Goal: Check status: Check status

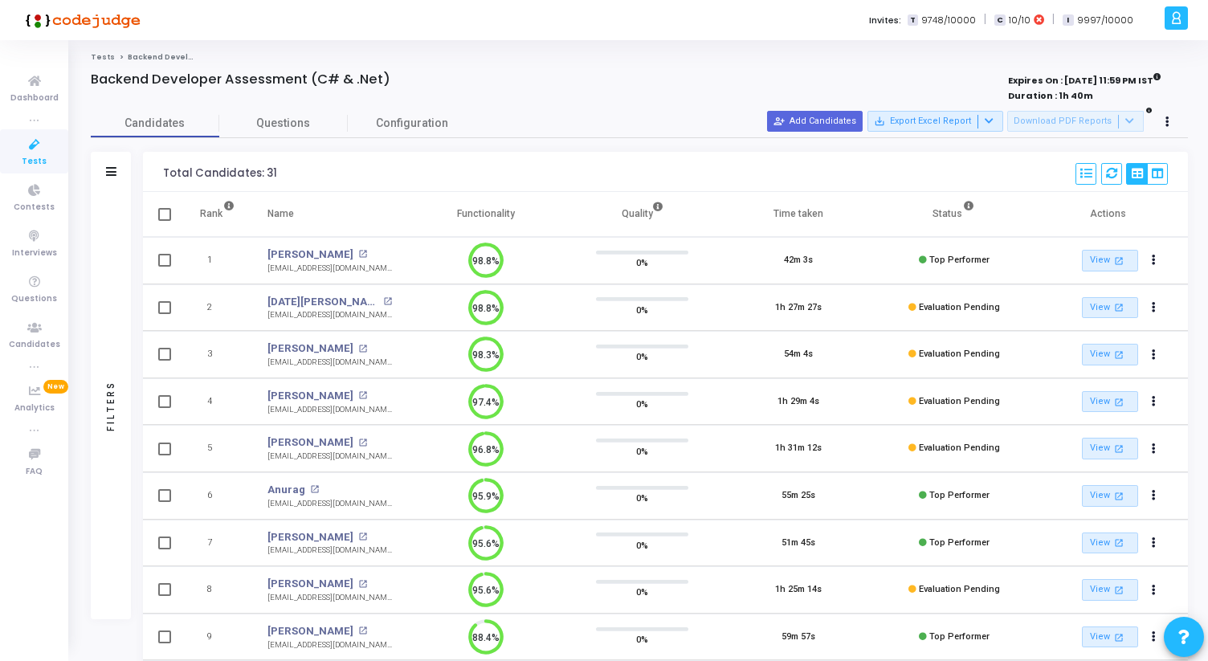
click at [35, 147] on icon at bounding box center [35, 145] width 34 height 20
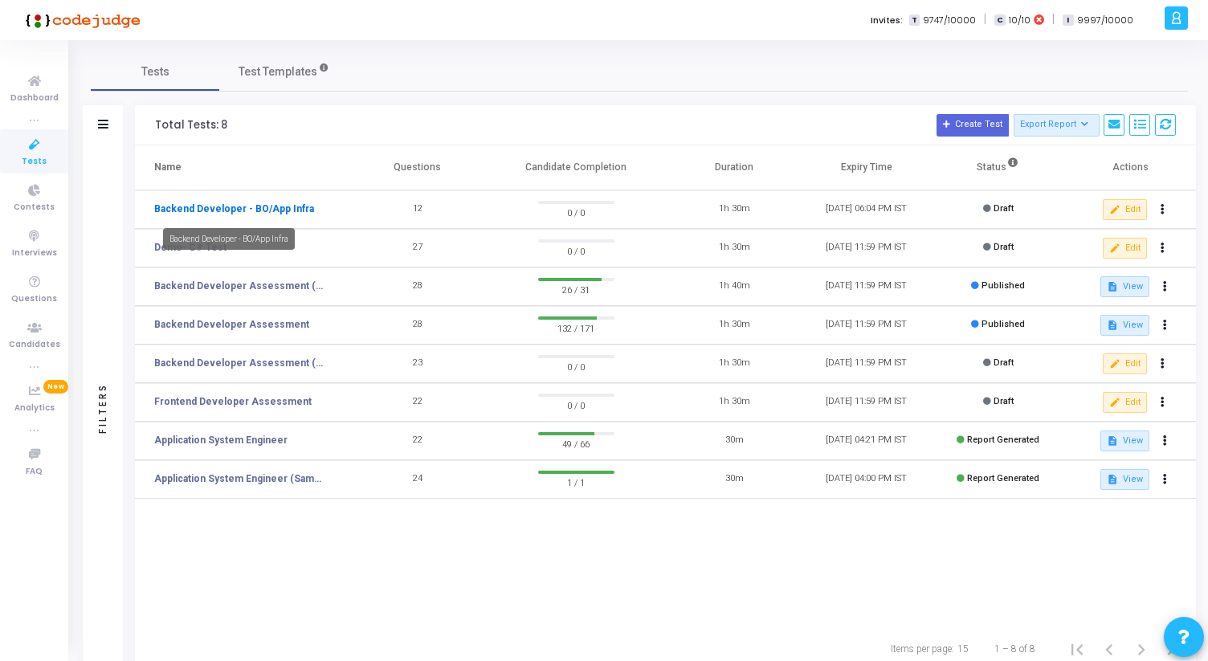
click at [249, 203] on link "Backend Developer - BO/App Infra" at bounding box center [234, 209] width 160 height 14
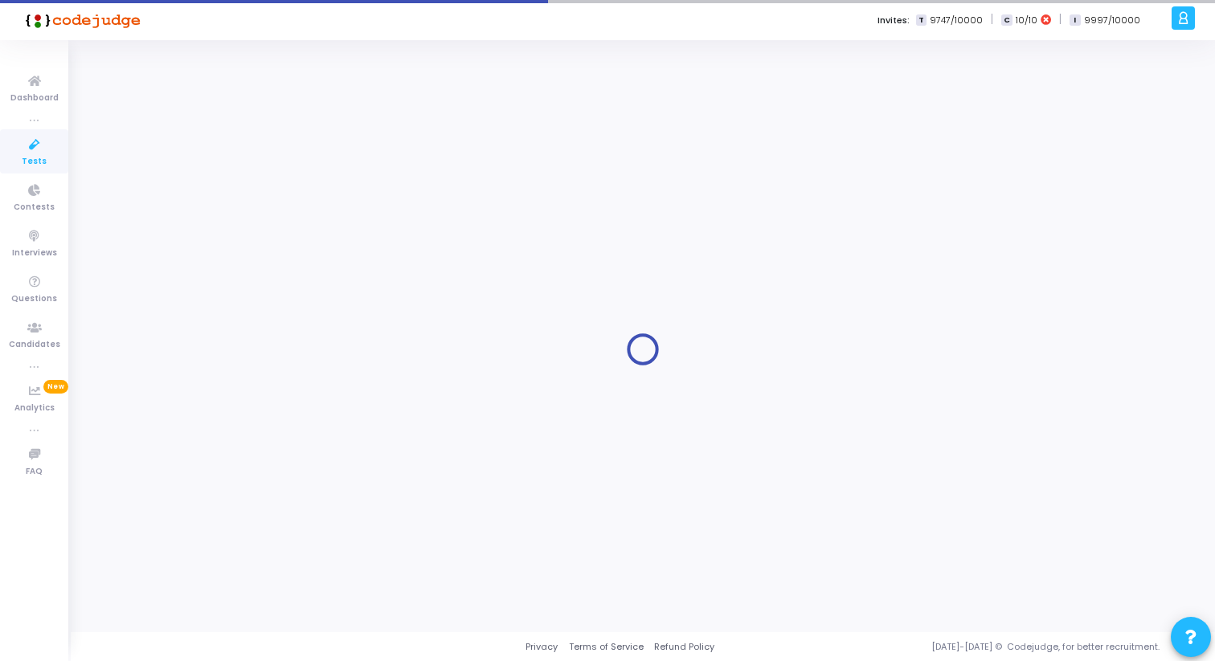
type input "Backend Developer - BO/App Infra"
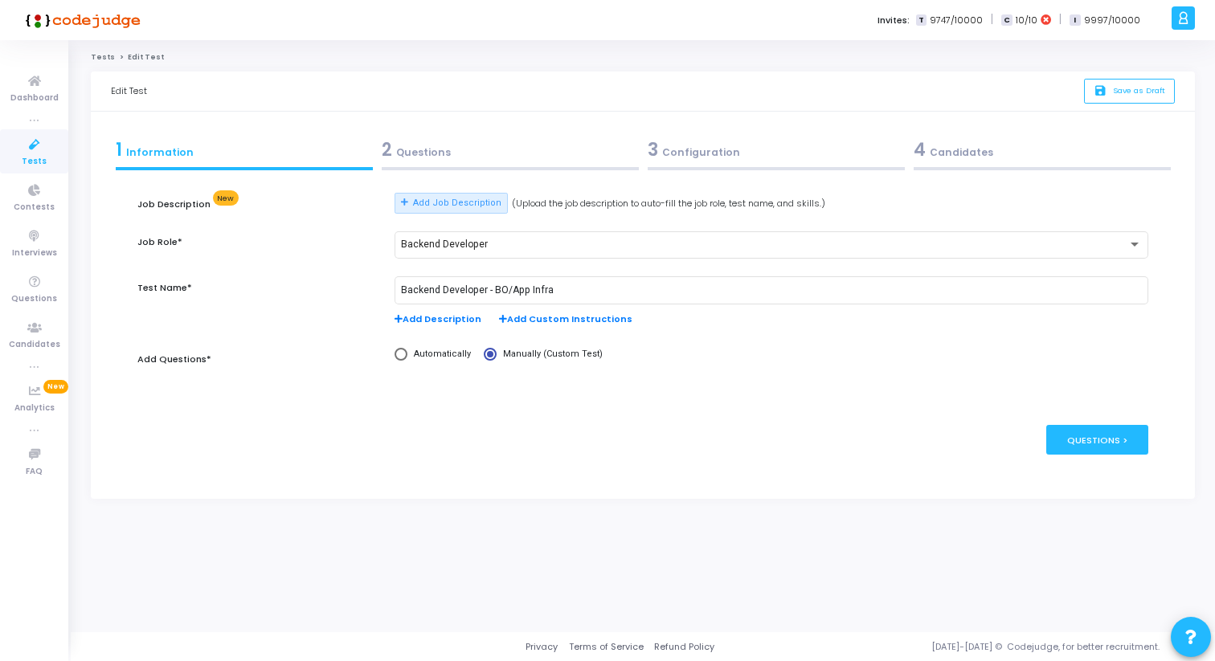
click at [434, 152] on div "2 Questions" at bounding box center [510, 150] width 257 height 27
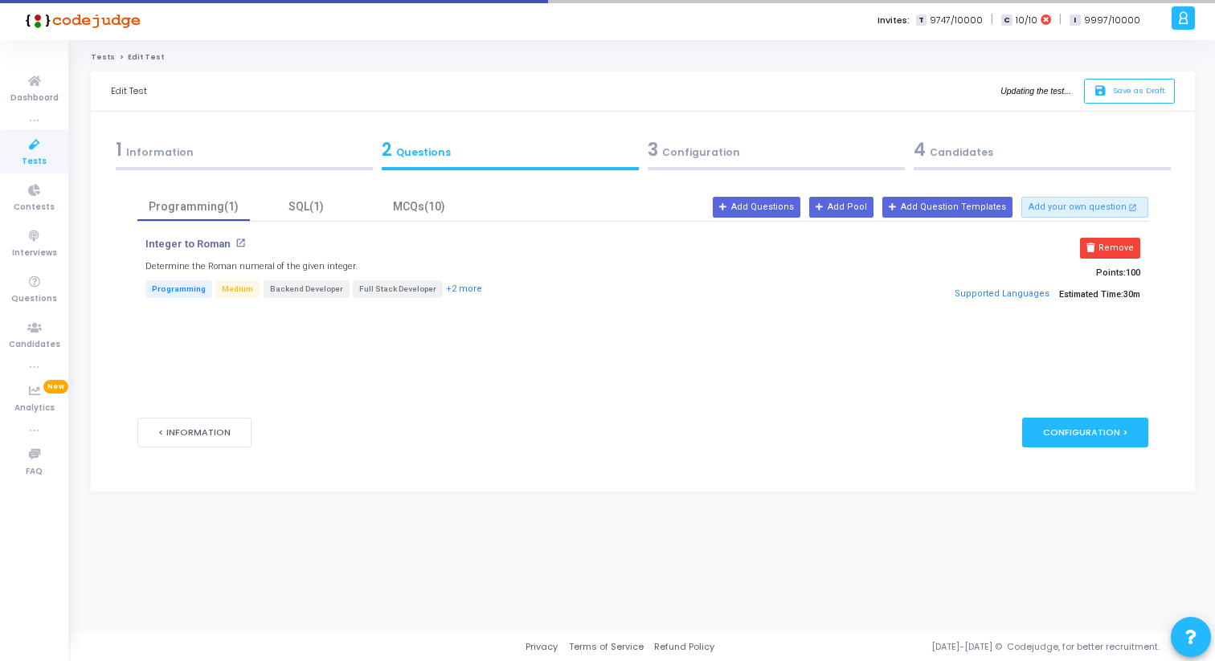
click at [236, 241] on mat-icon "open_in_new" at bounding box center [240, 243] width 10 height 10
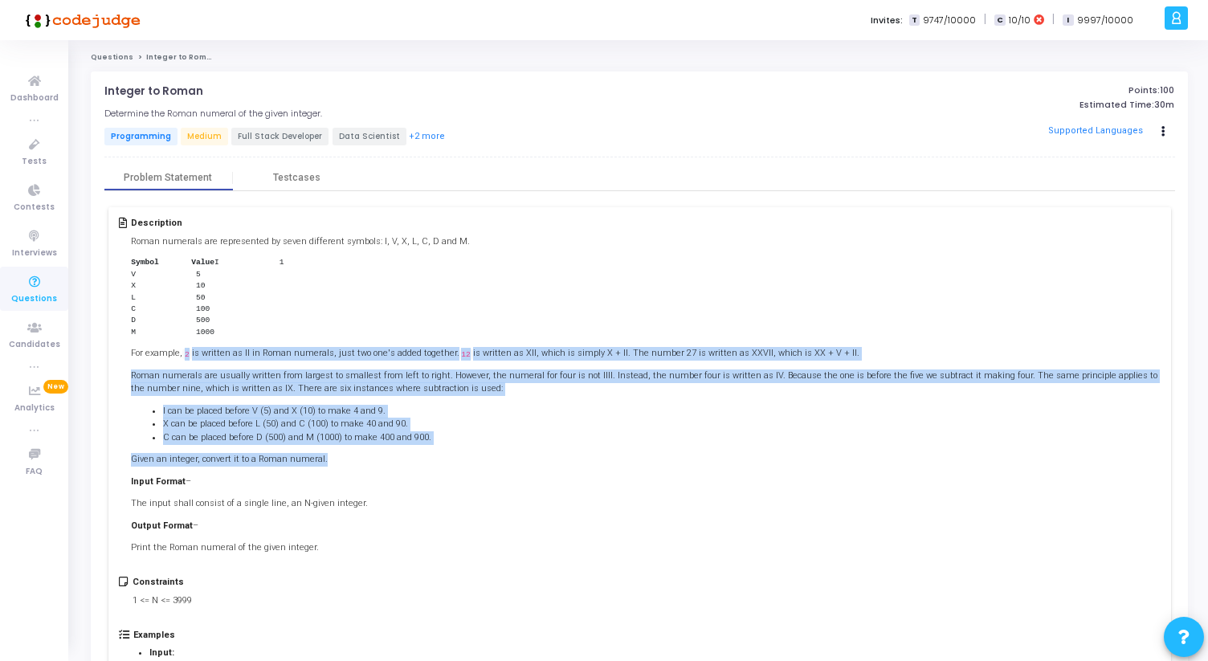
drag, startPoint x: 186, startPoint y: 366, endPoint x: 457, endPoint y: 476, distance: 293.0
click at [457, 475] on div "Roman numerals are represented by seven different symbols: I, V, X, L, C, D and…" at bounding box center [645, 395] width 1029 height 320
click at [457, 467] on p "Given an integer, convert it to a Roman numeral." at bounding box center [645, 460] width 1029 height 14
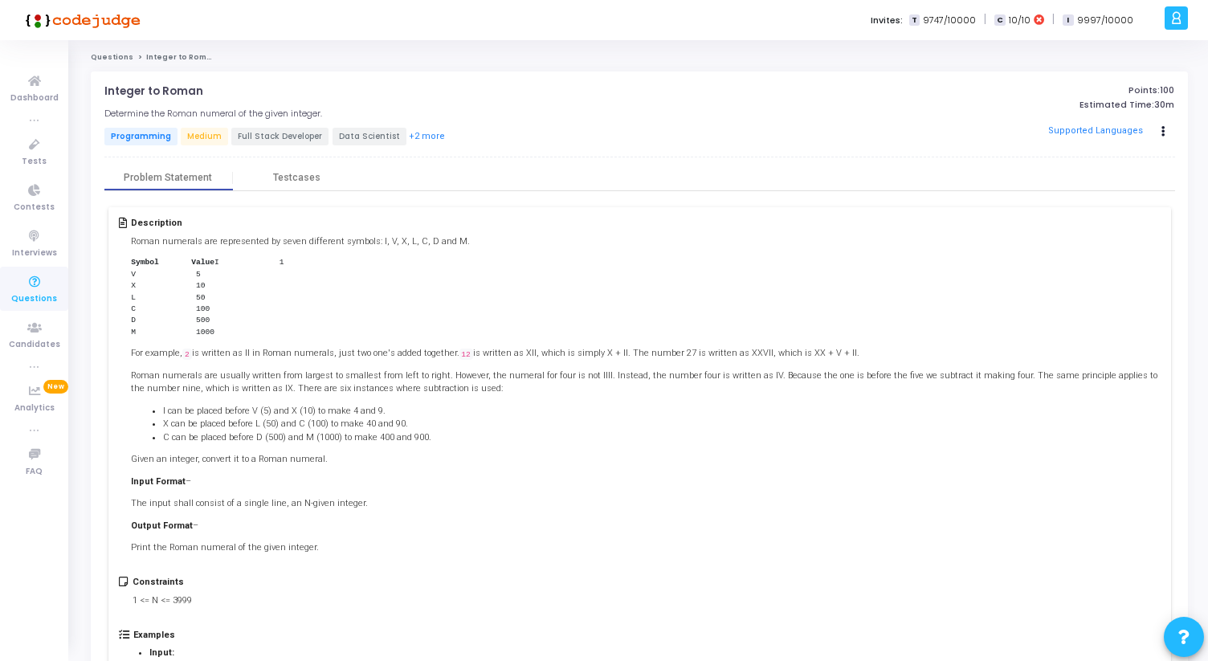
drag, startPoint x: 199, startPoint y: 365, endPoint x: 390, endPoint y: 425, distance: 200.4
click at [390, 425] on div "Roman numerals are represented by seven different symbols: I, V, X, L, C, D and…" at bounding box center [645, 395] width 1029 height 320
click at [390, 418] on li "I can be placed before V (5) and X (10) to make 4 and 9." at bounding box center [661, 412] width 997 height 14
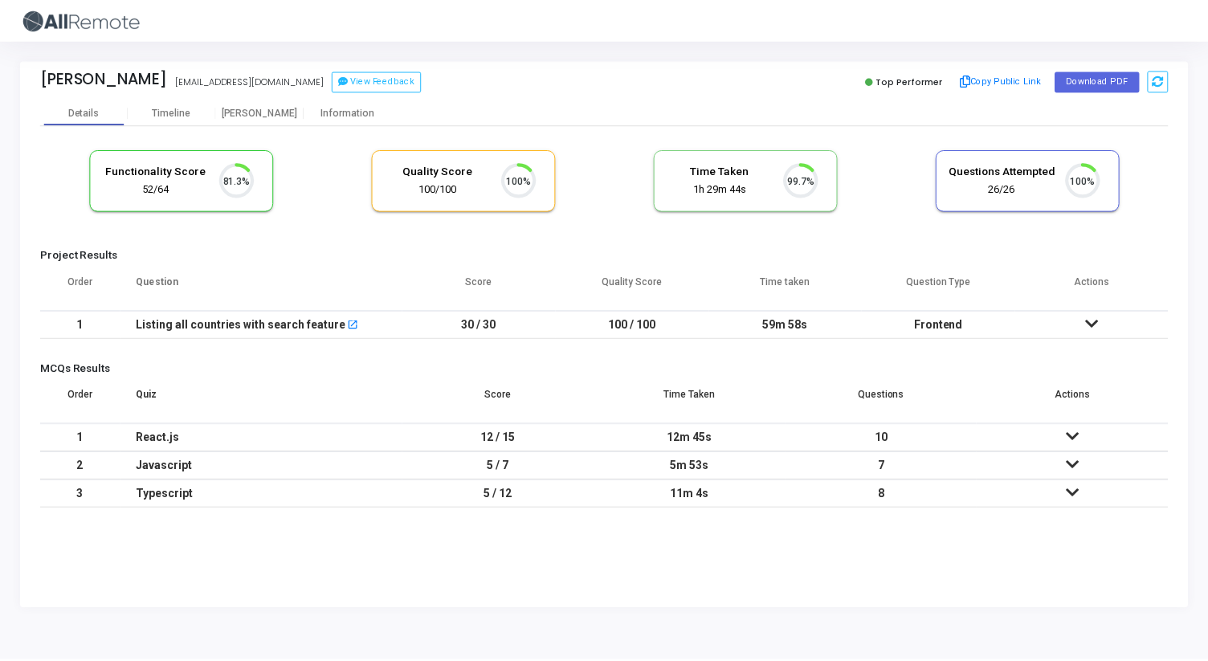
scroll to position [34, 41]
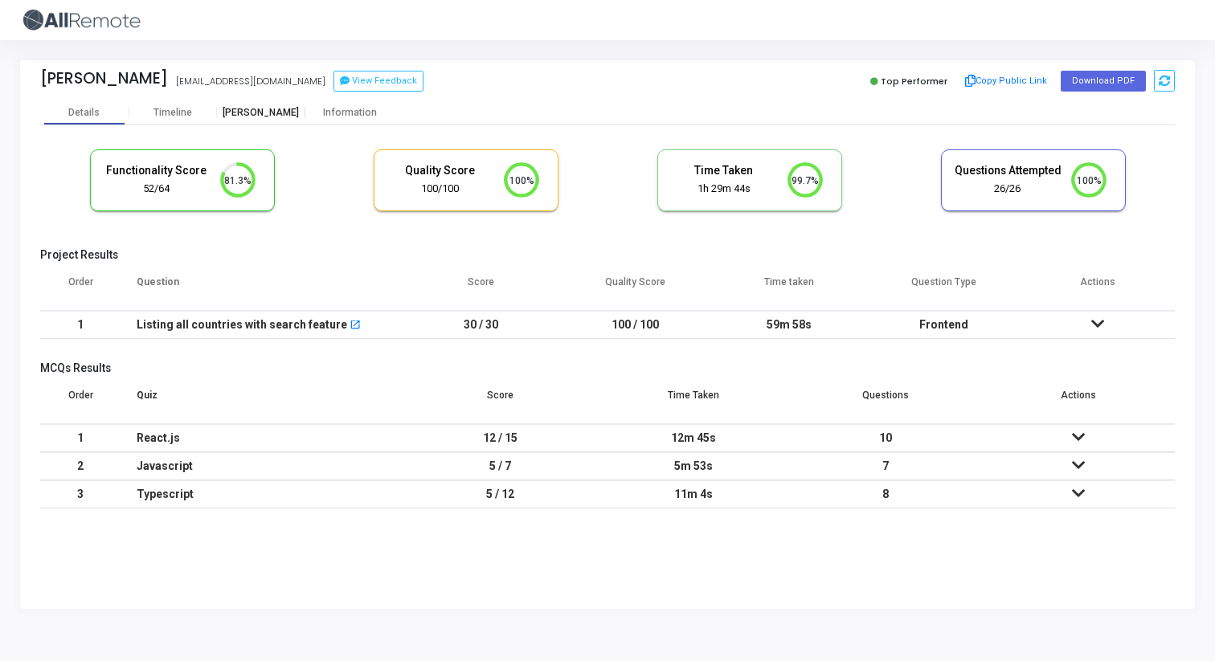
click at [284, 108] on div "[PERSON_NAME]" at bounding box center [261, 113] width 88 height 12
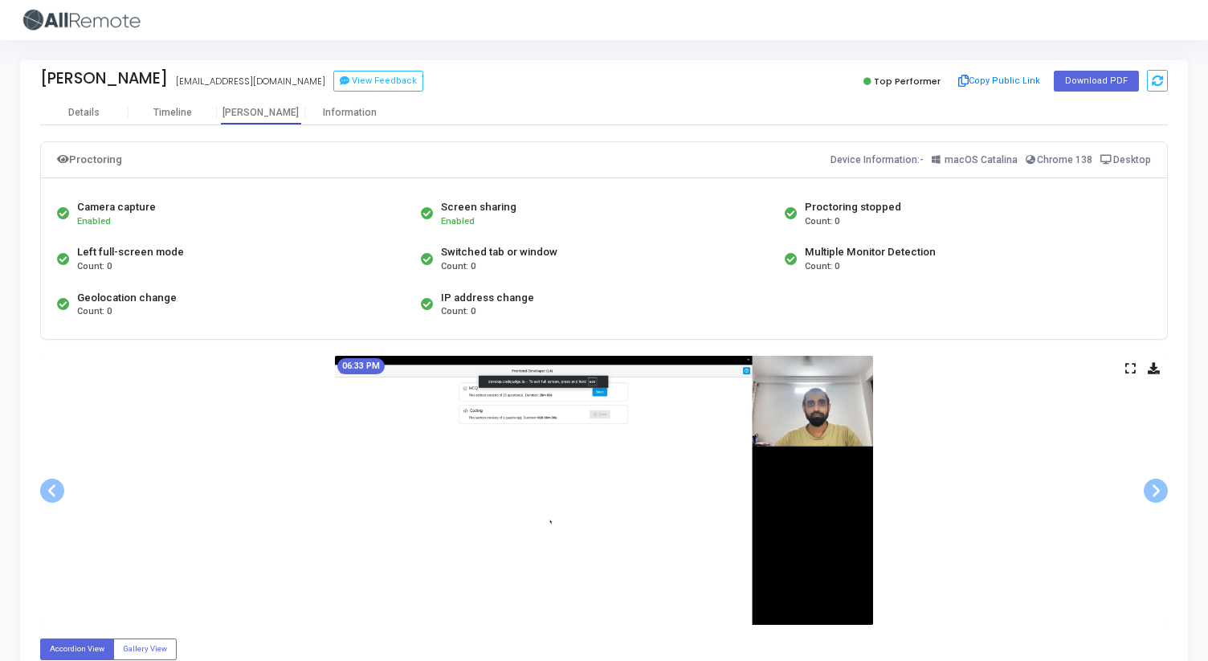
click at [1131, 367] on icon at bounding box center [1130, 368] width 10 height 9
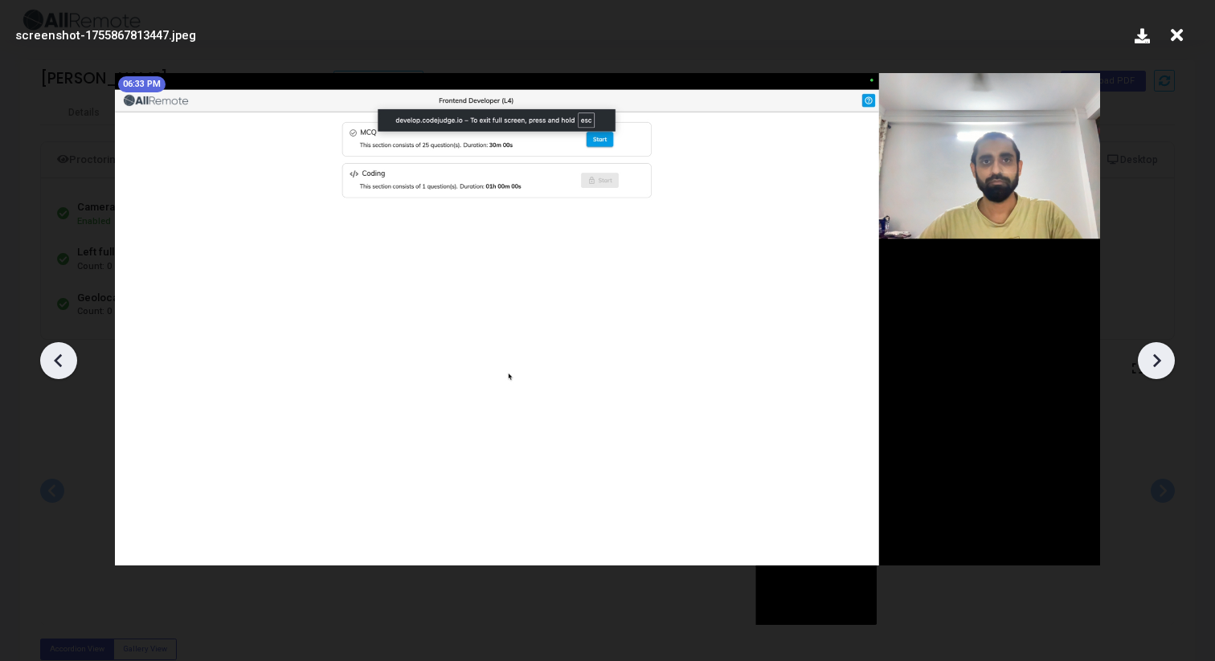
click at [1160, 367] on icon at bounding box center [1156, 361] width 24 height 24
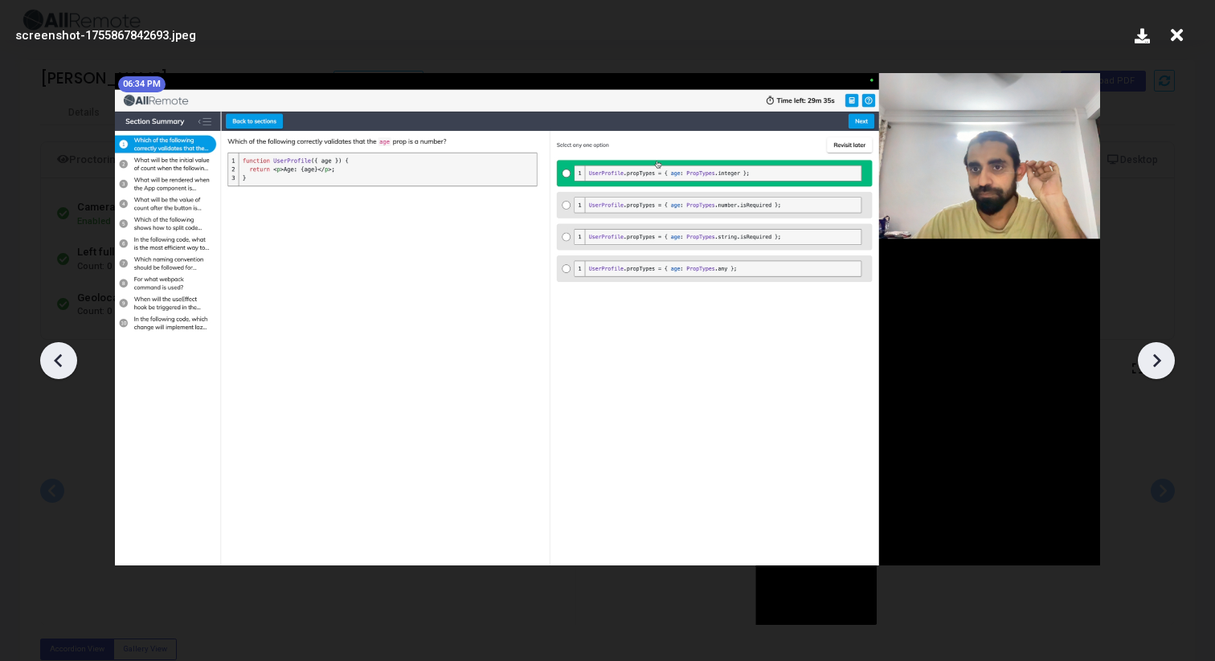
click at [1160, 367] on icon at bounding box center [1156, 361] width 24 height 24
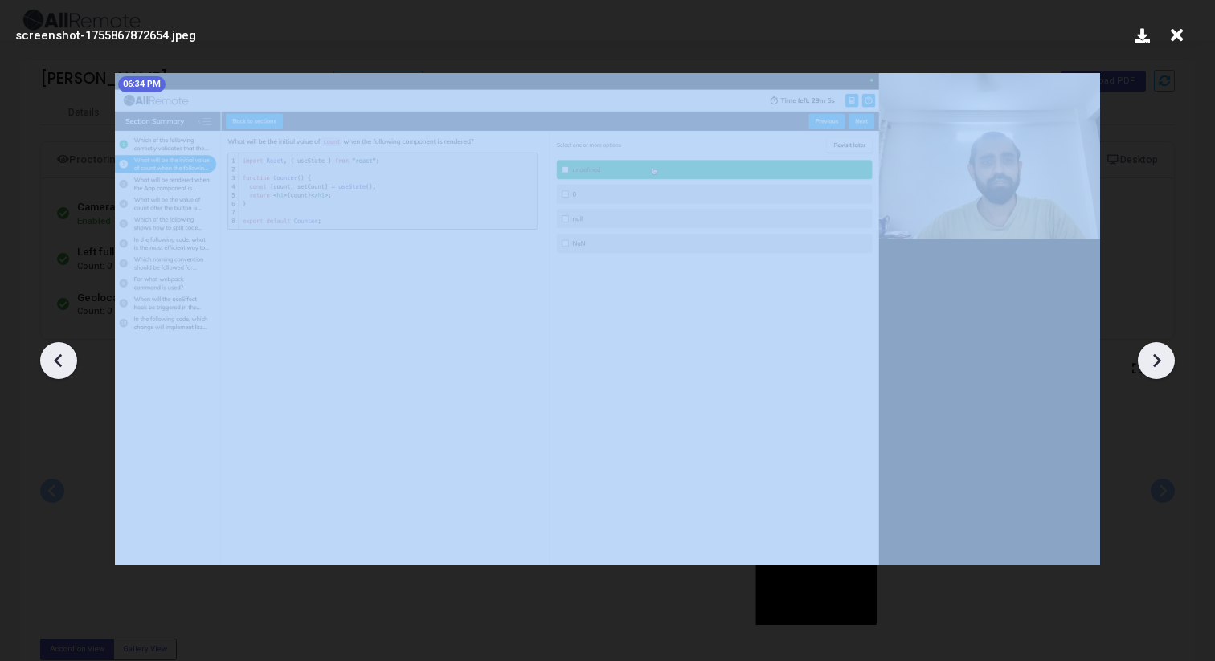
click at [1160, 367] on icon at bounding box center [1156, 361] width 24 height 24
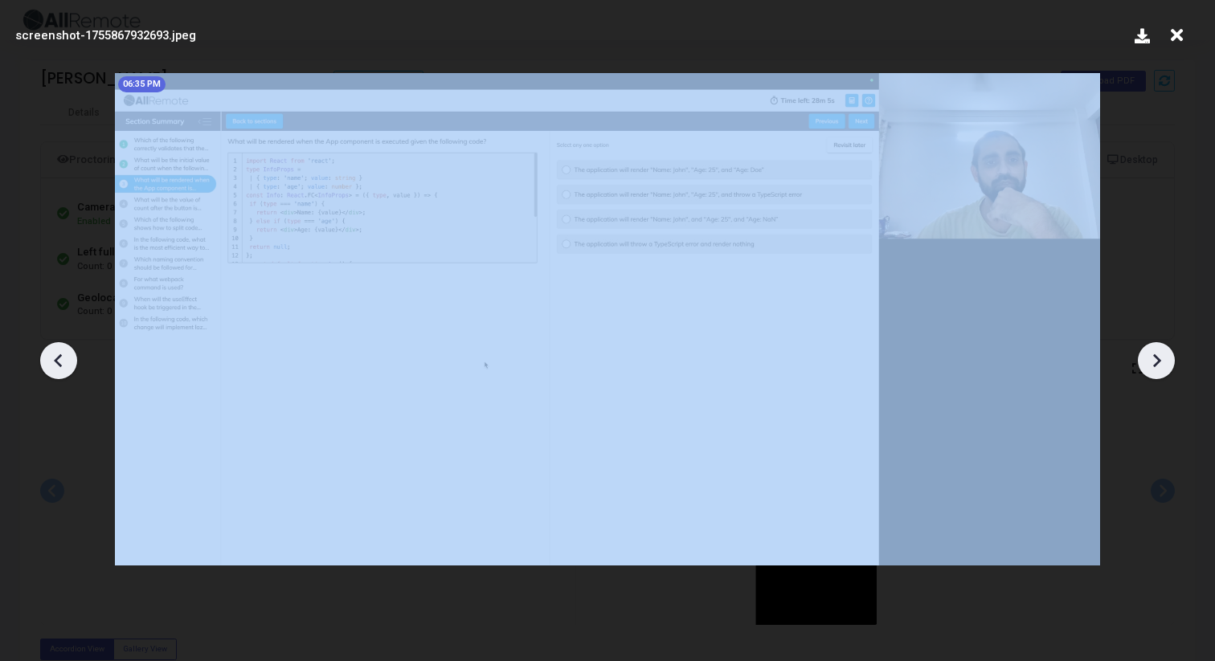
click at [1160, 367] on icon at bounding box center [1156, 361] width 24 height 24
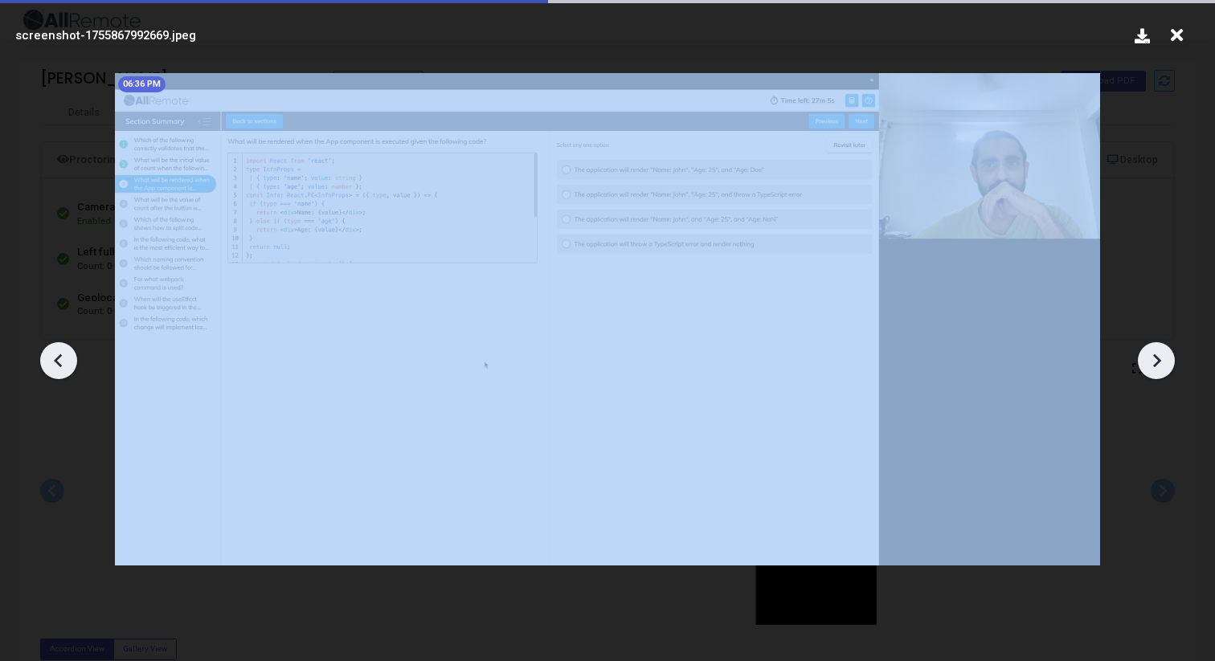
click at [1160, 367] on icon at bounding box center [1156, 361] width 24 height 24
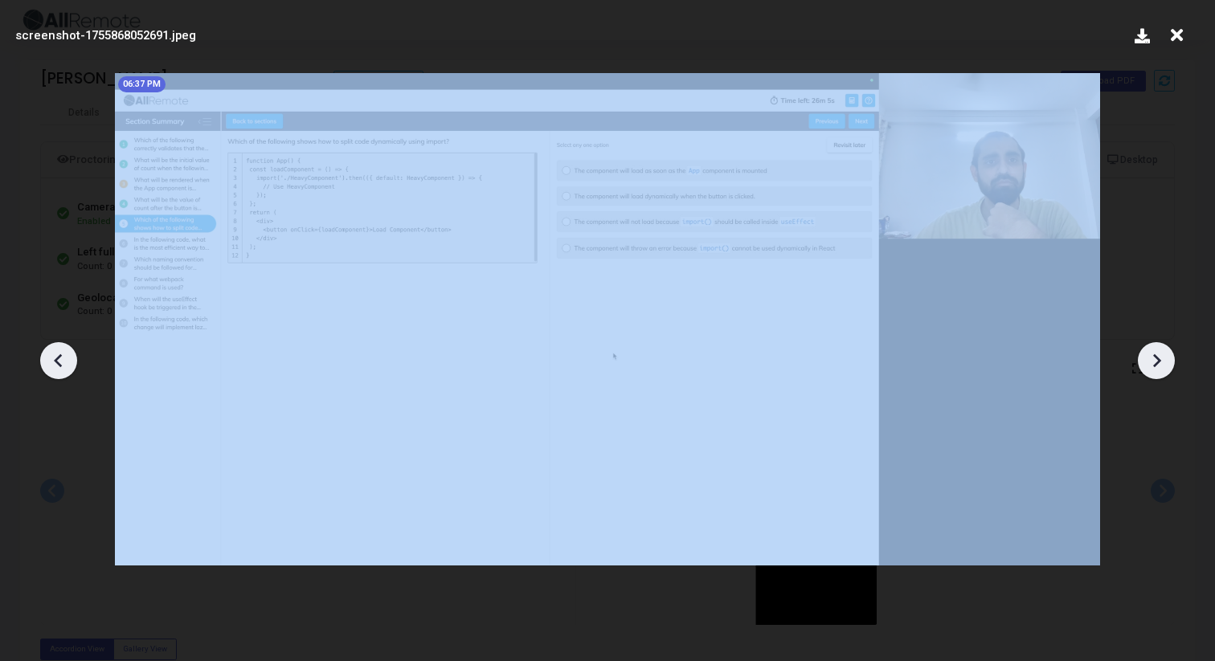
click at [1160, 367] on icon at bounding box center [1156, 361] width 24 height 24
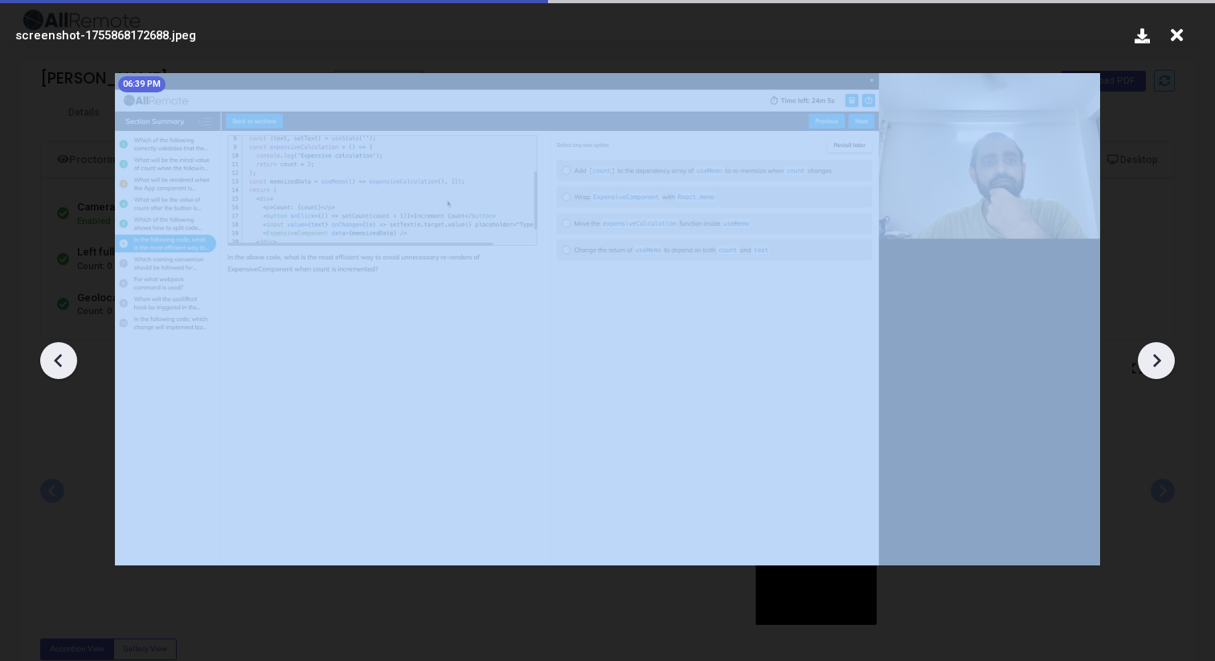
click at [1160, 367] on icon at bounding box center [1156, 361] width 24 height 24
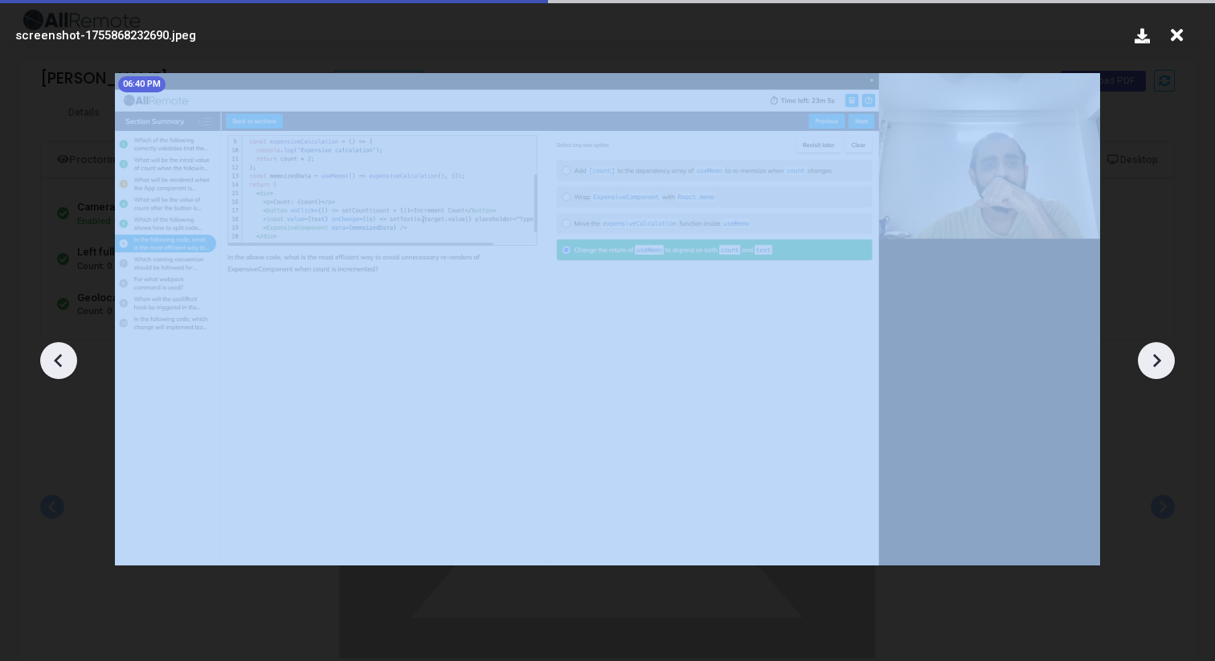
click at [1160, 367] on icon at bounding box center [1156, 361] width 24 height 24
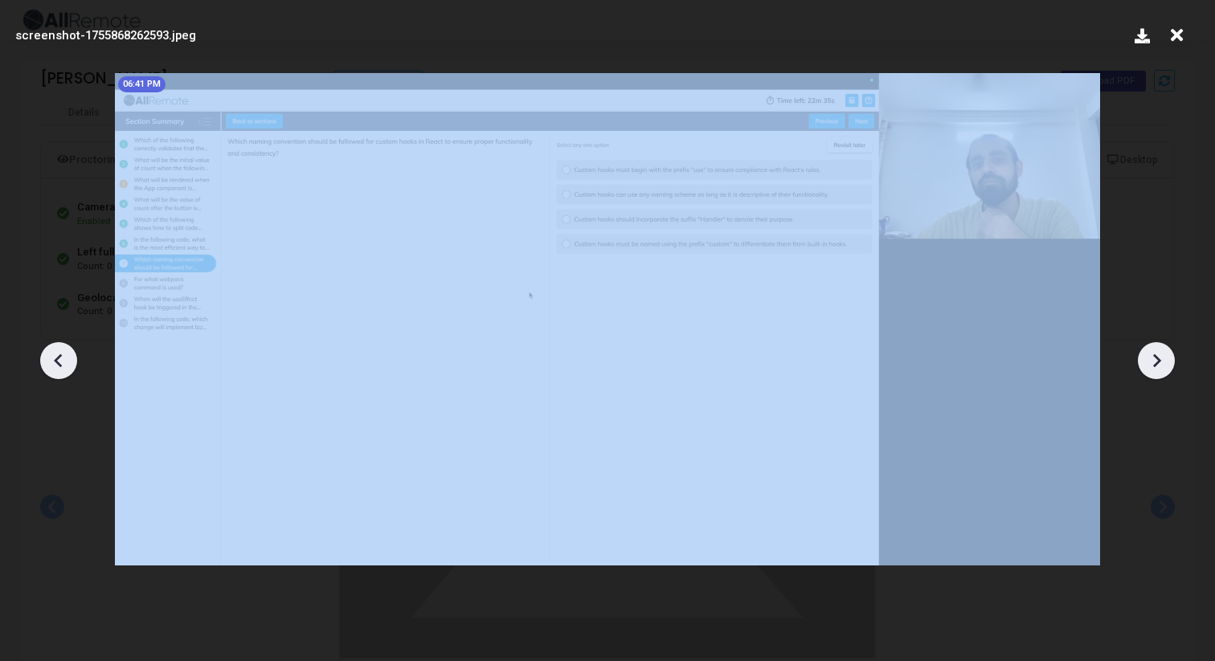
click at [1160, 367] on icon at bounding box center [1156, 361] width 24 height 24
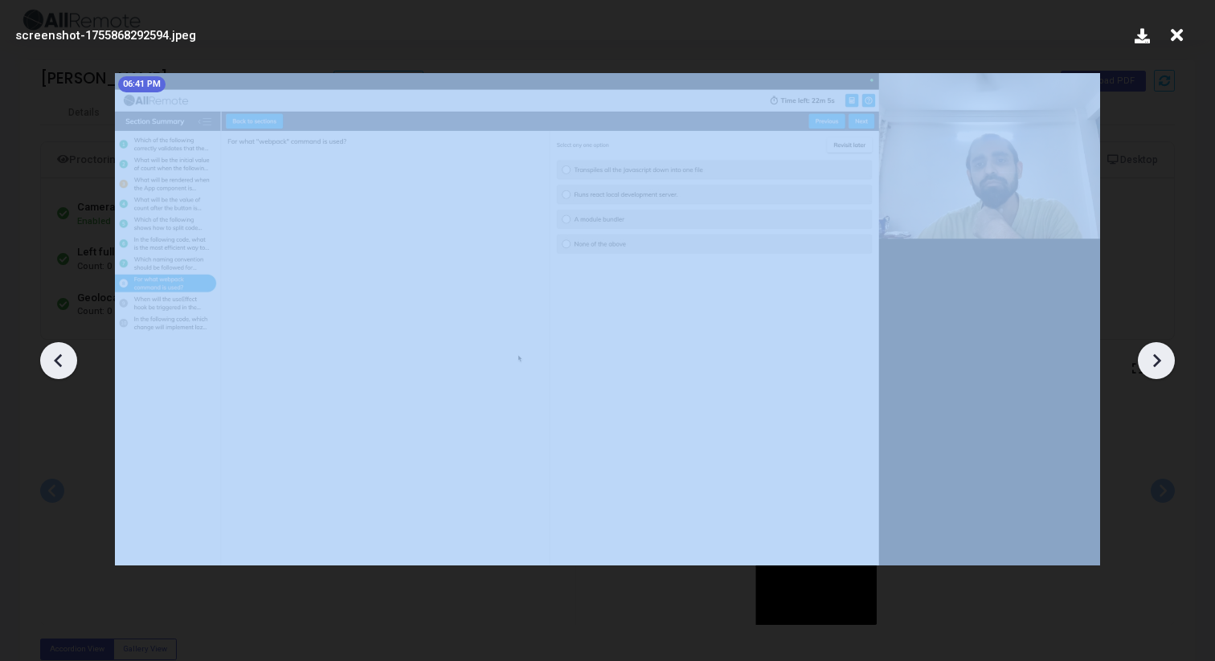
click at [1160, 367] on icon at bounding box center [1156, 361] width 24 height 24
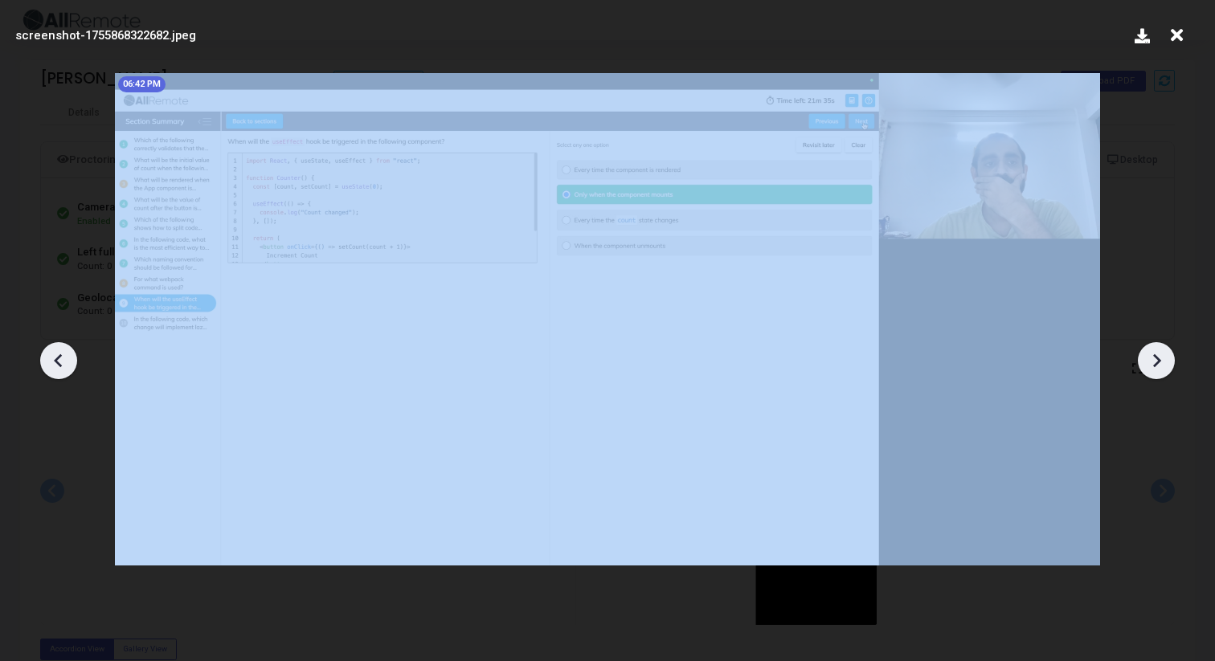
click at [1160, 367] on icon at bounding box center [1156, 361] width 24 height 24
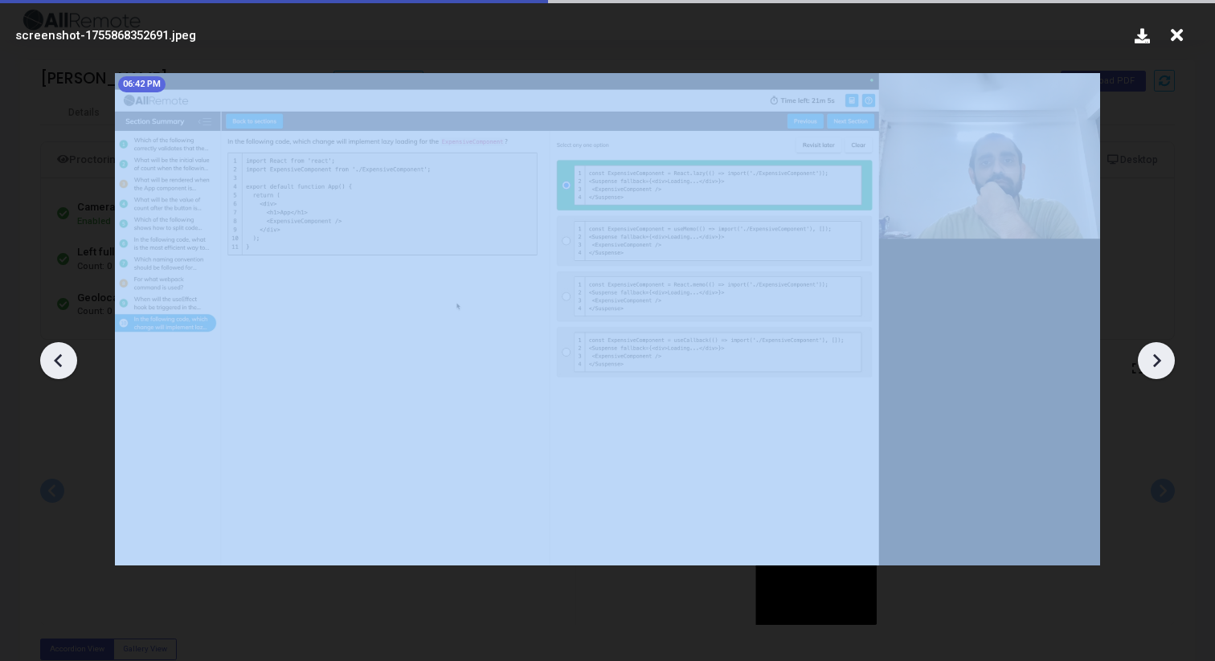
click at [1160, 367] on icon at bounding box center [1156, 361] width 24 height 24
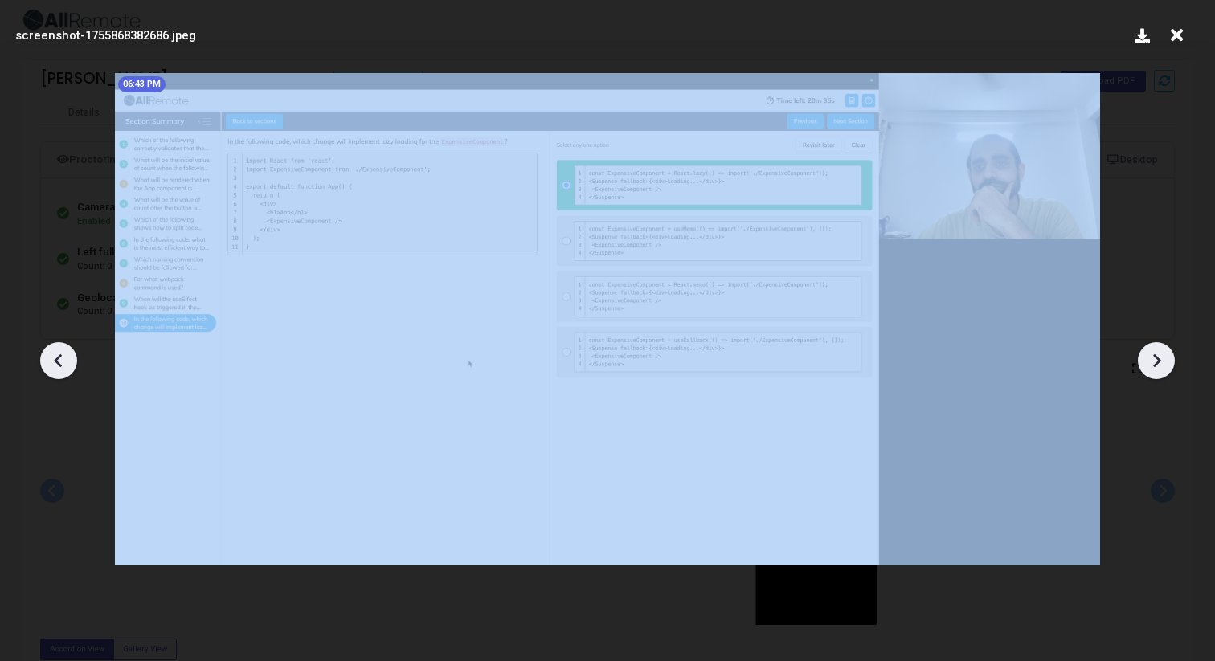
click at [1160, 367] on icon at bounding box center [1156, 361] width 24 height 24
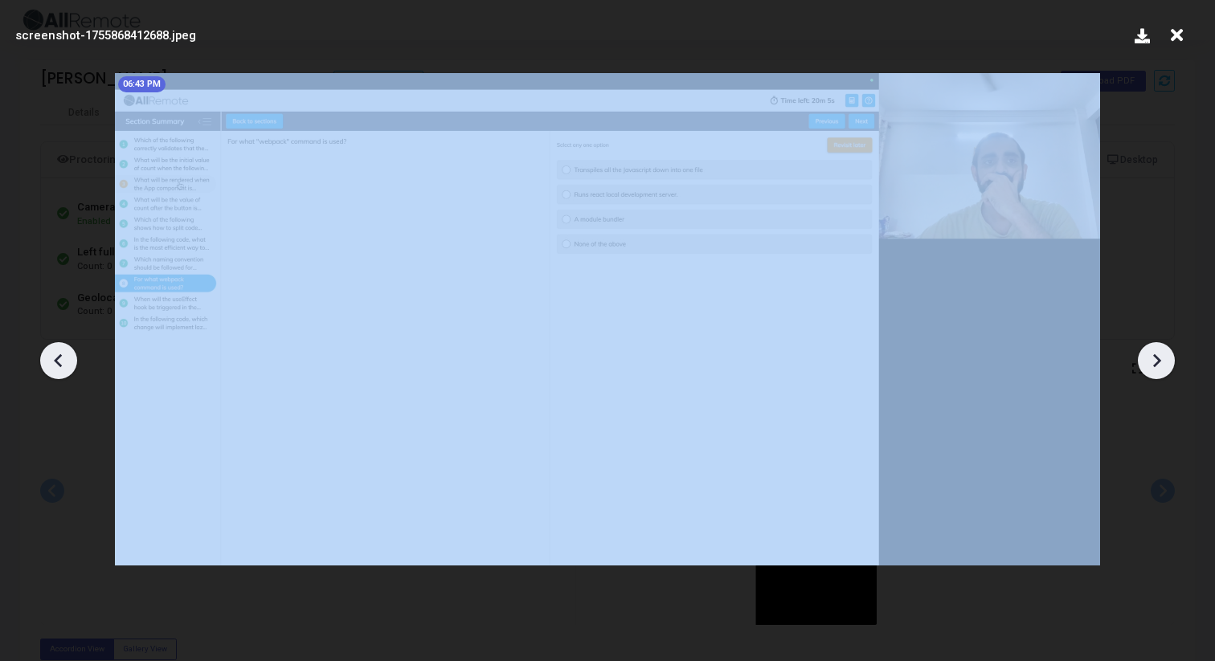
click at [1160, 367] on icon at bounding box center [1156, 361] width 24 height 24
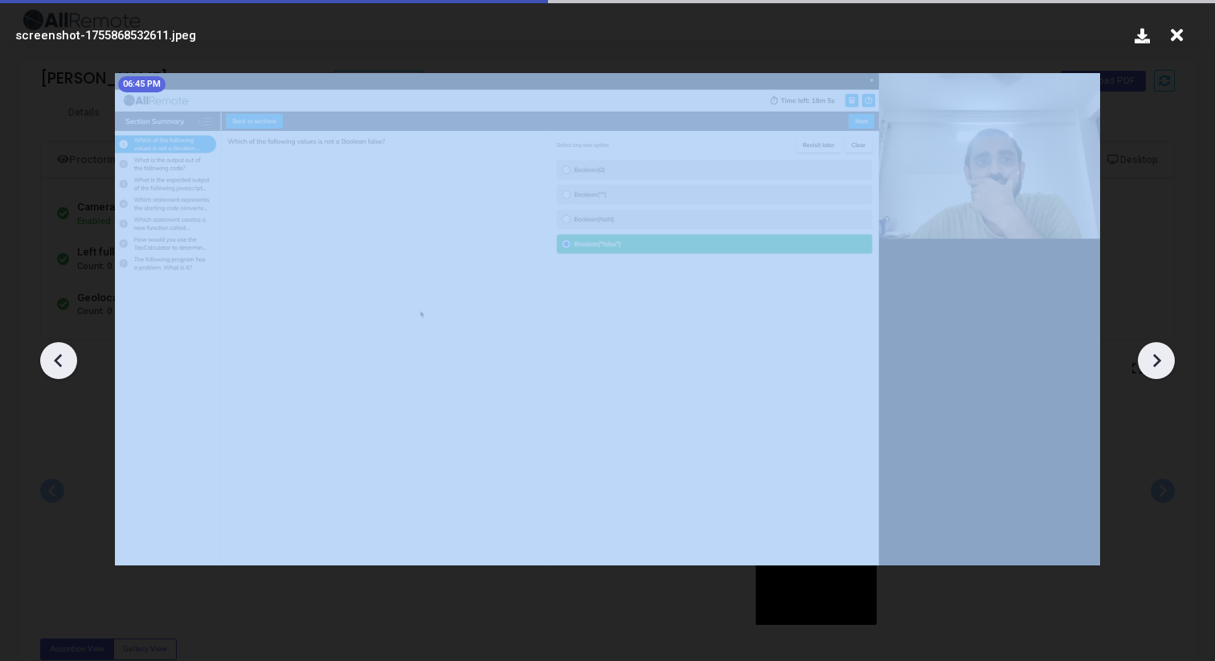
click at [1160, 367] on icon at bounding box center [1156, 361] width 24 height 24
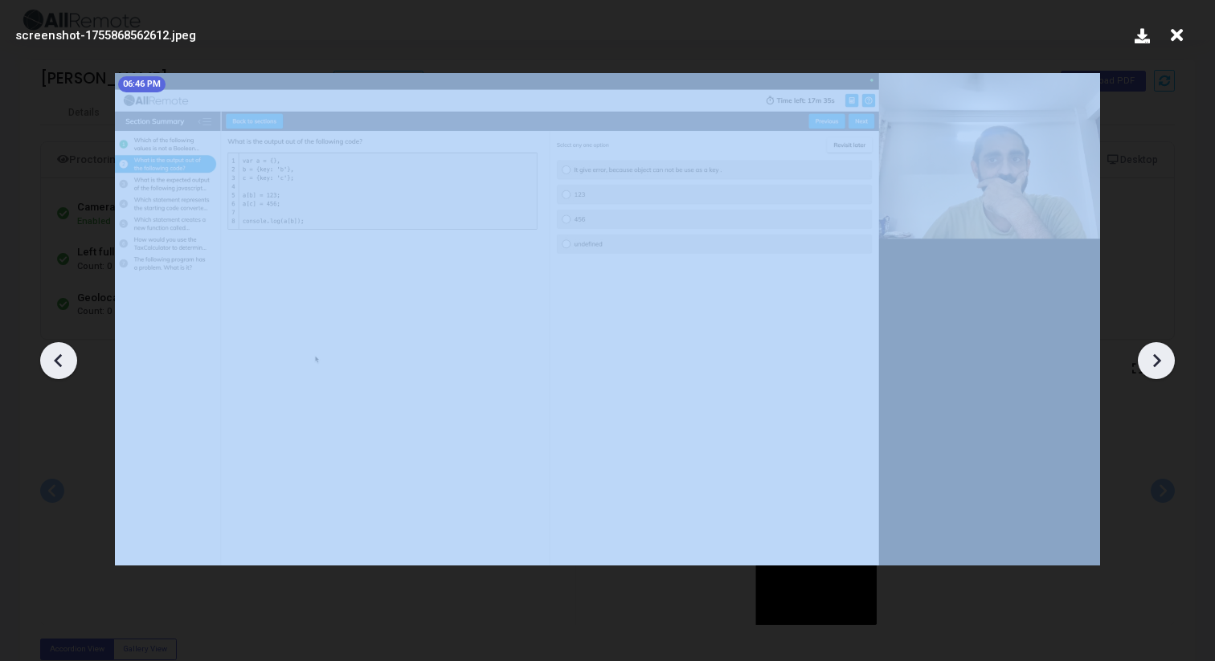
click at [1160, 367] on icon at bounding box center [1156, 361] width 24 height 24
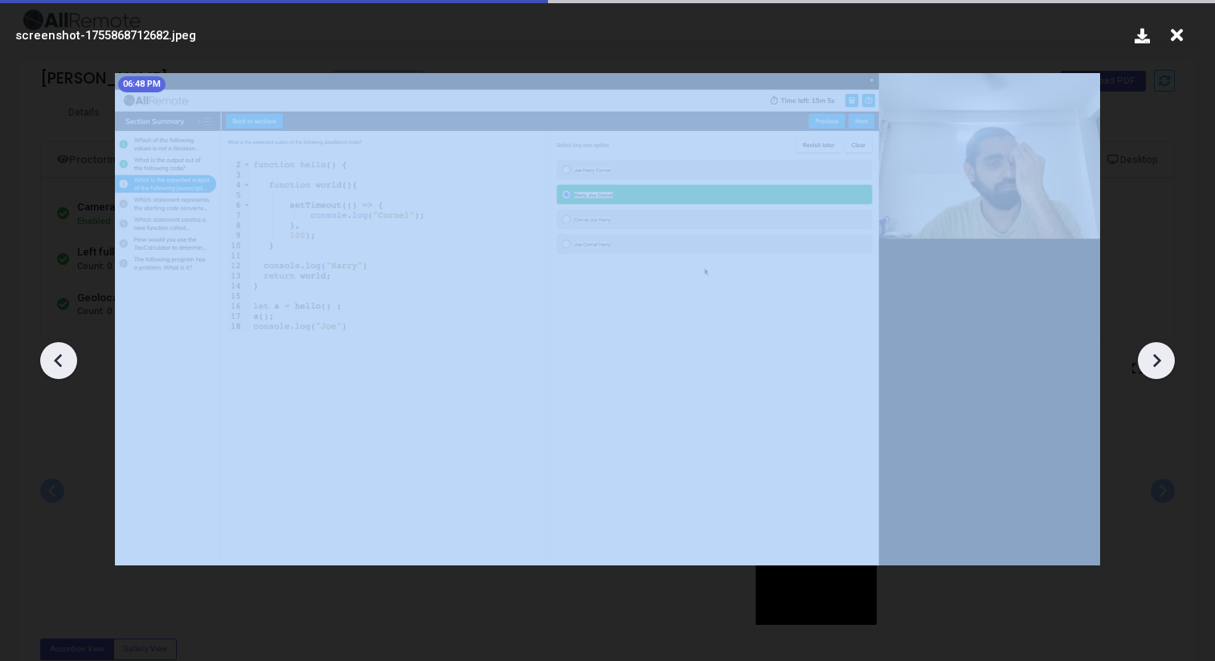
click at [1160, 367] on icon at bounding box center [1156, 361] width 24 height 24
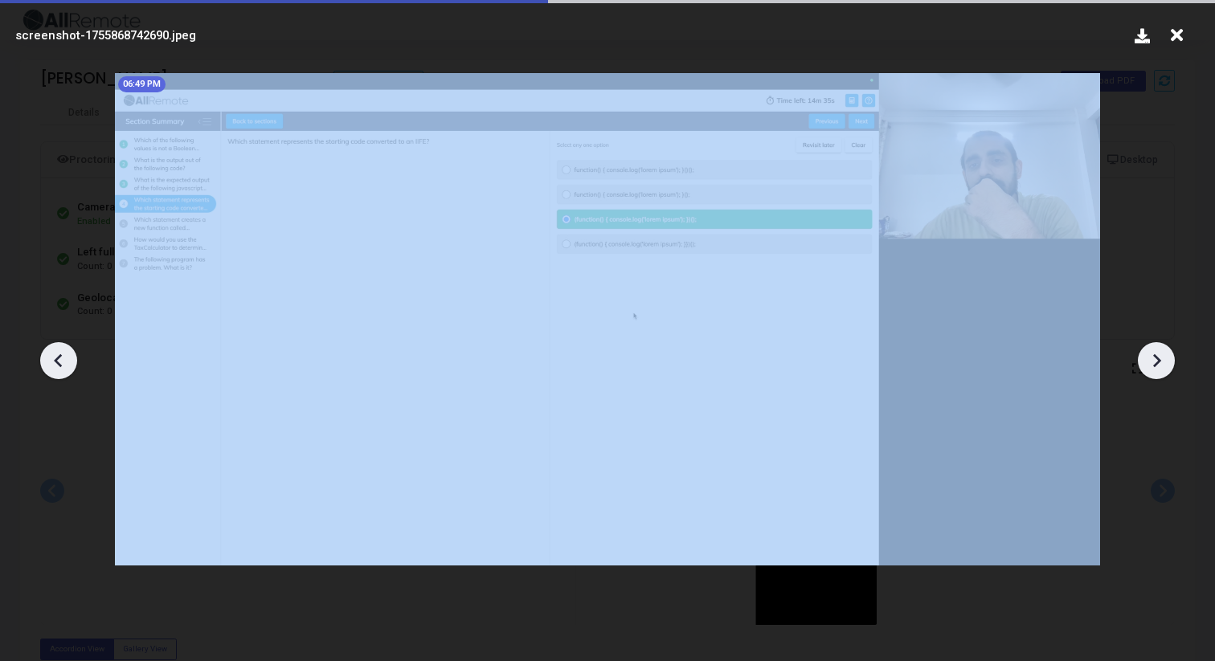
click at [1160, 367] on icon at bounding box center [1156, 361] width 24 height 24
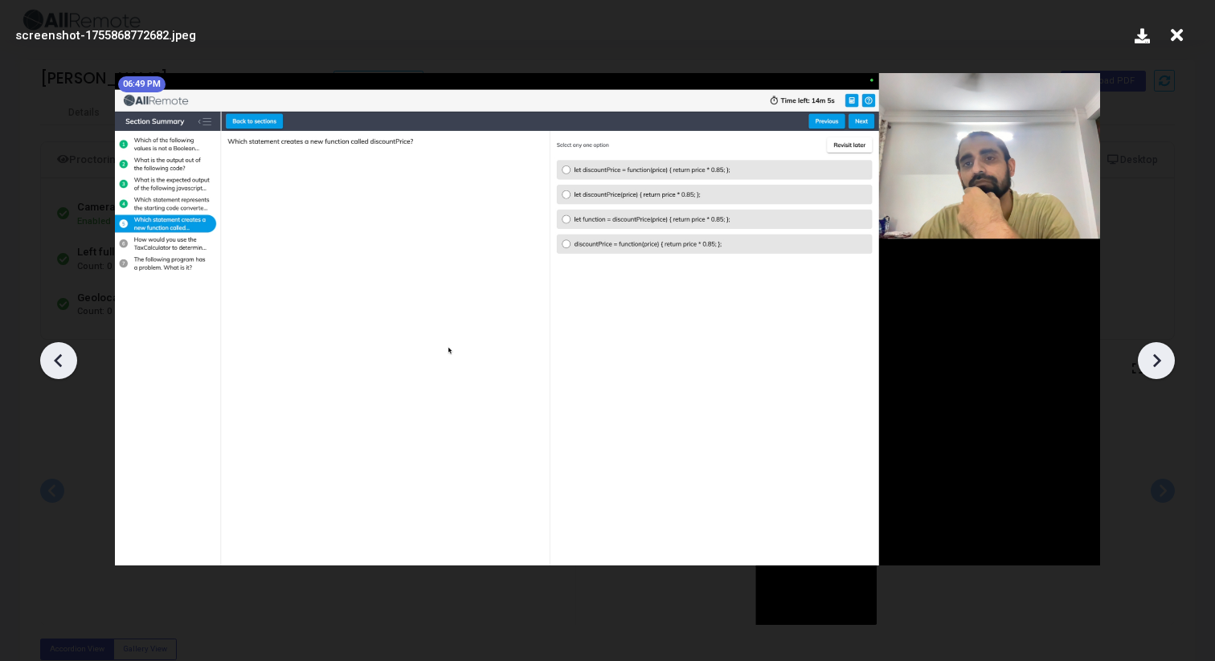
click at [1178, 31] on icon at bounding box center [1176, 35] width 25 height 31
